Goal: Task Accomplishment & Management: Manage account settings

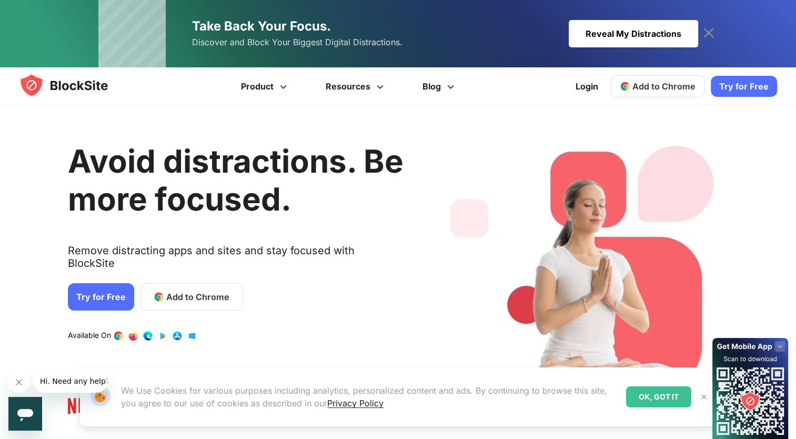
click at [101, 290] on link "Try for Free" at bounding box center [101, 296] width 66 height 27
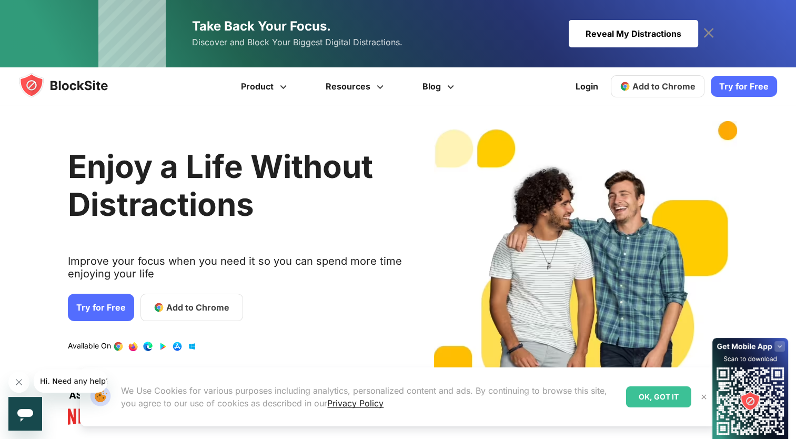
click at [533, 28] on icon at bounding box center [708, 33] width 17 height 17
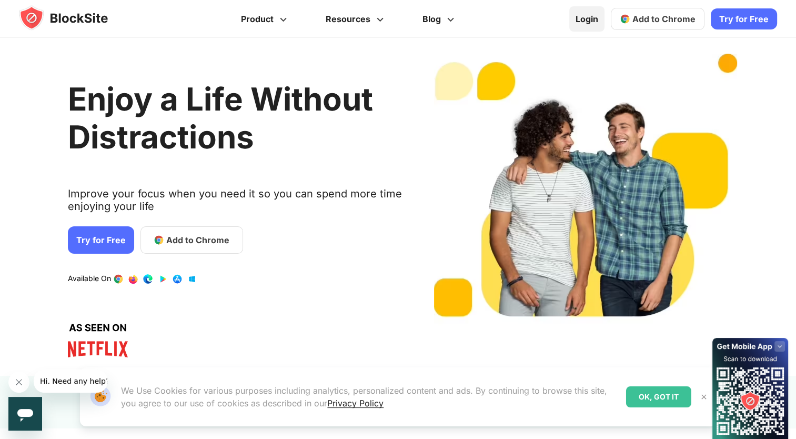
click at [533, 26] on link "Login" at bounding box center [586, 18] width 35 height 25
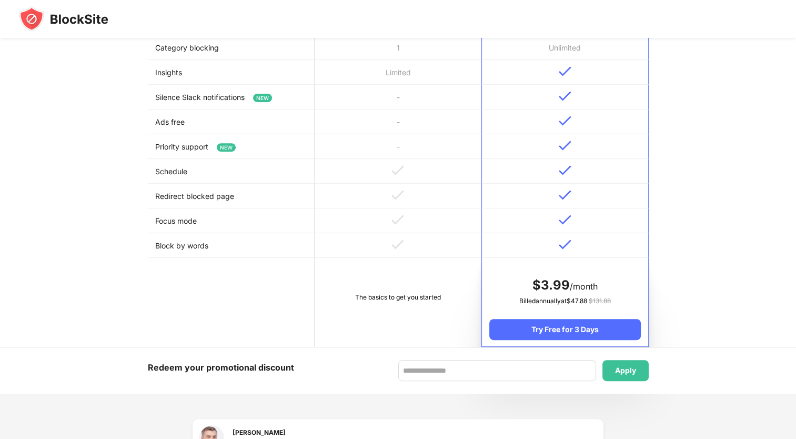
scroll to position [392, 0]
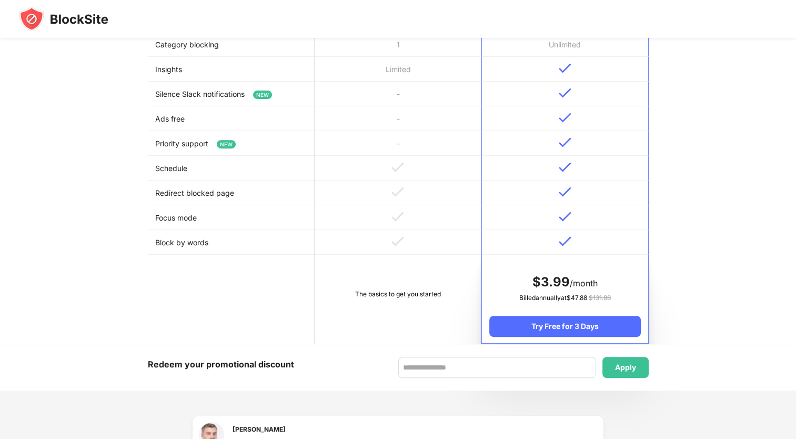
click at [402, 300] on td "The basics to get you started" at bounding box center [397, 299] width 167 height 89
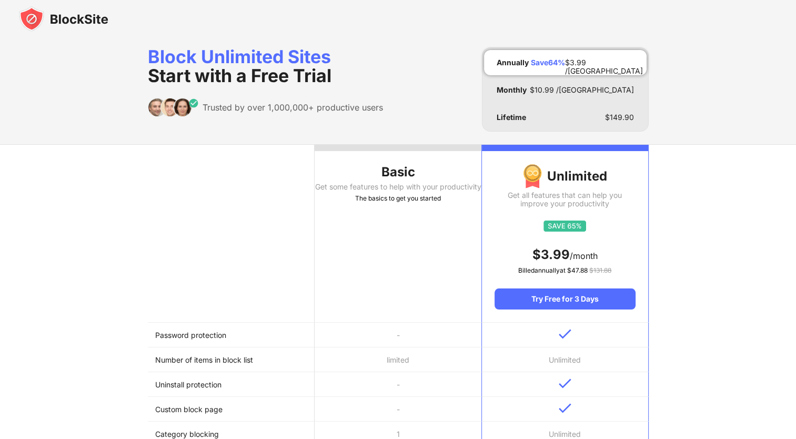
scroll to position [0, 0]
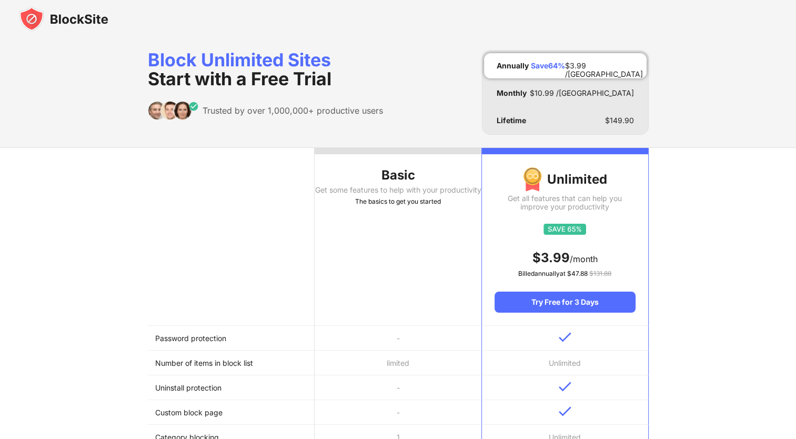
click at [402, 157] on th "Basic Get some features to help with your productivity The basics to get you st…" at bounding box center [397, 237] width 167 height 178
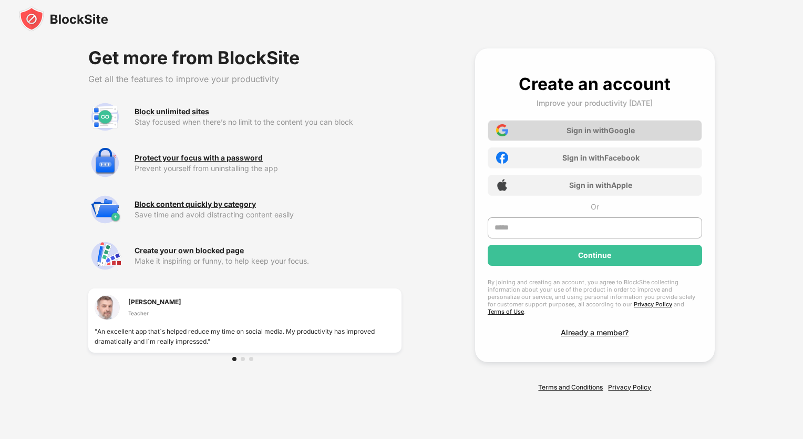
click at [599, 135] on div "Sign in with Google" at bounding box center [601, 130] width 68 height 9
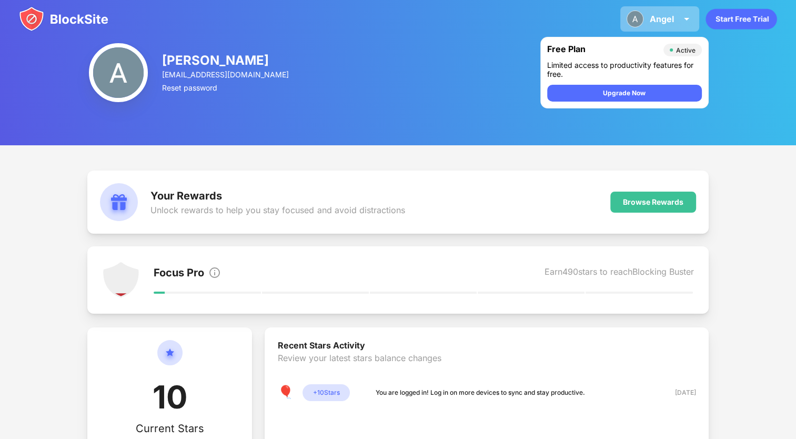
click at [664, 27] on div "Angel Angel Meijer View Account Insights Premium Rewards Settings Support Log O…" at bounding box center [659, 18] width 79 height 25
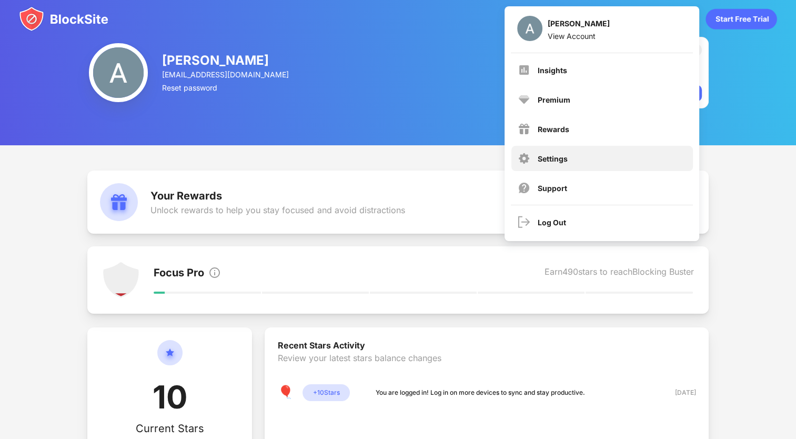
click at [575, 161] on div "Settings" at bounding box center [601, 158] width 181 height 25
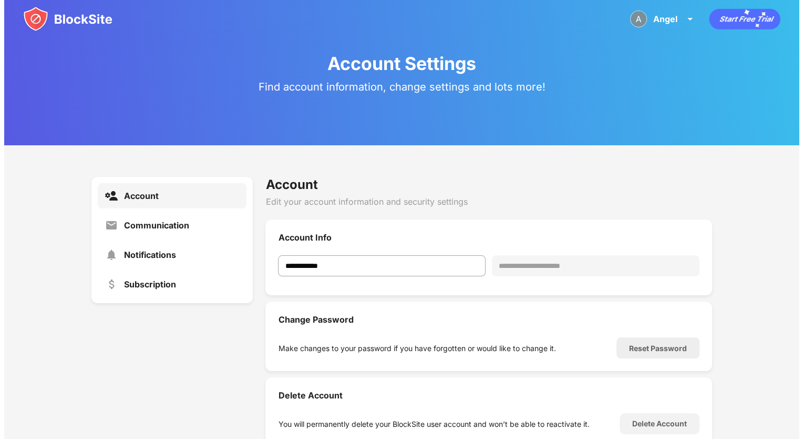
scroll to position [37, 0]
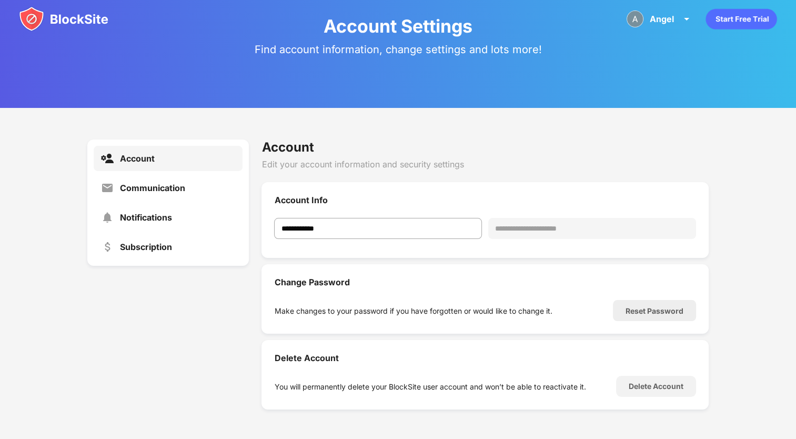
click at [79, 15] on img at bounding box center [63, 18] width 89 height 25
